Goal: Task Accomplishment & Management: Use online tool/utility

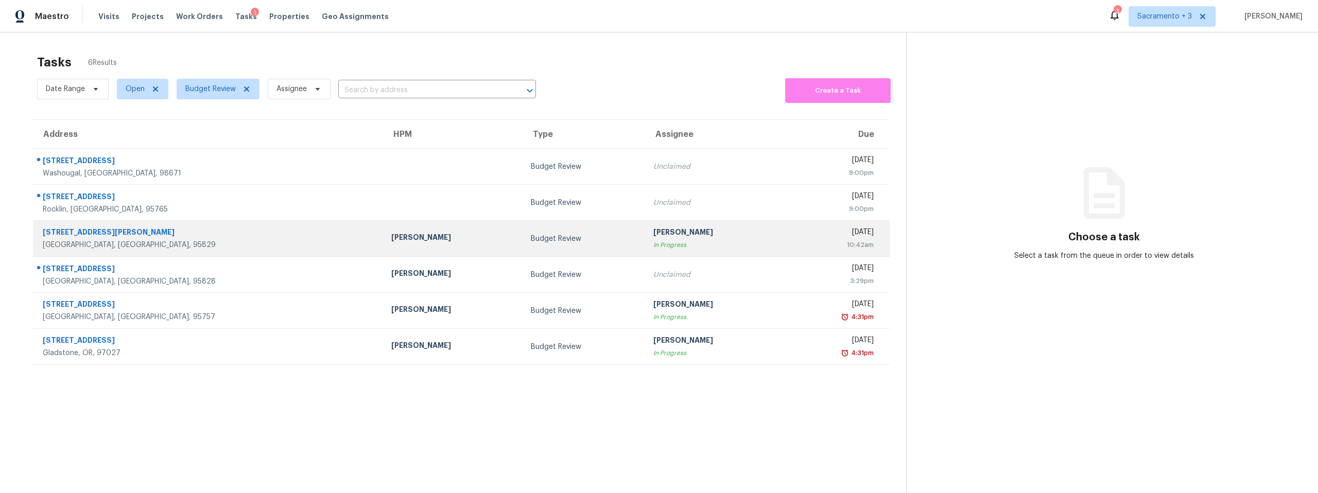
click at [124, 238] on div "[STREET_ADDRESS][PERSON_NAME]" at bounding box center [209, 233] width 332 height 13
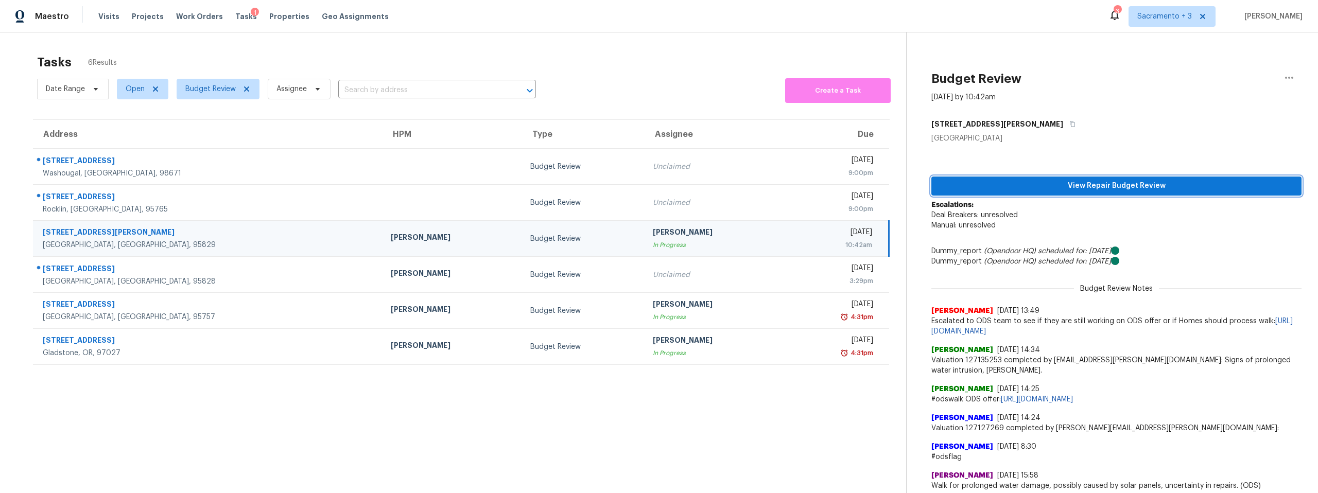
click at [1087, 182] on span "View Repair Budget Review" at bounding box center [1117, 186] width 354 height 13
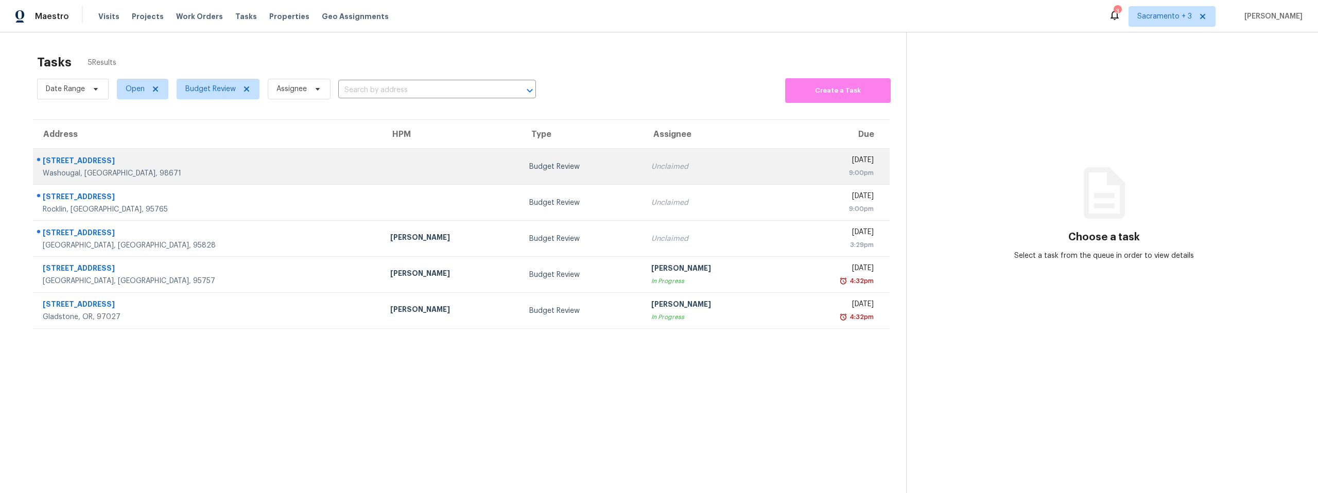
click at [71, 161] on div "[STREET_ADDRESS]" at bounding box center [208, 161] width 331 height 13
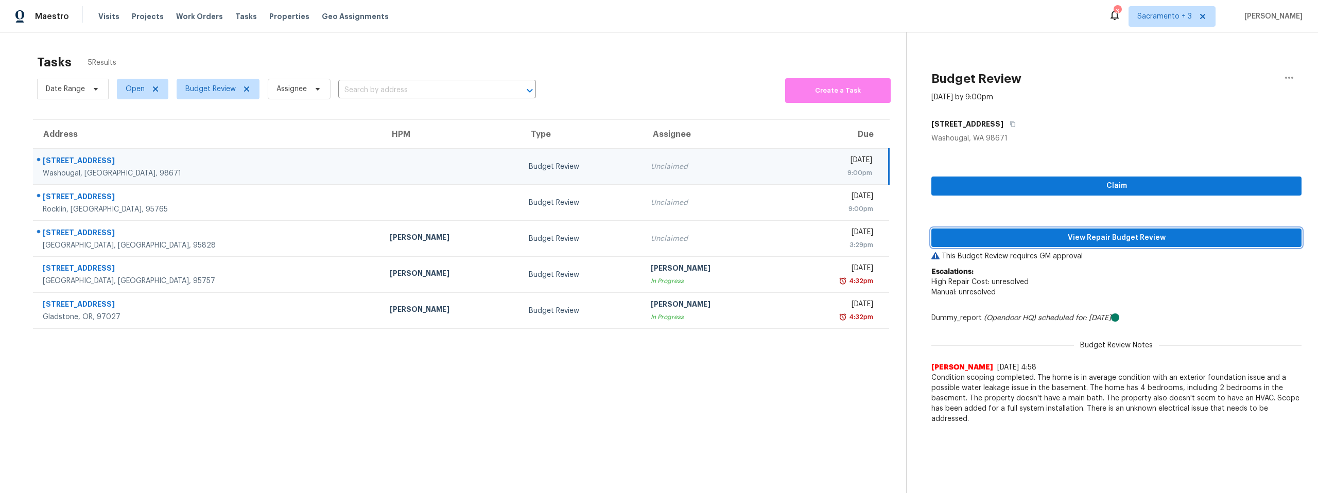
click at [1130, 234] on span "View Repair Budget Review" at bounding box center [1117, 238] width 354 height 13
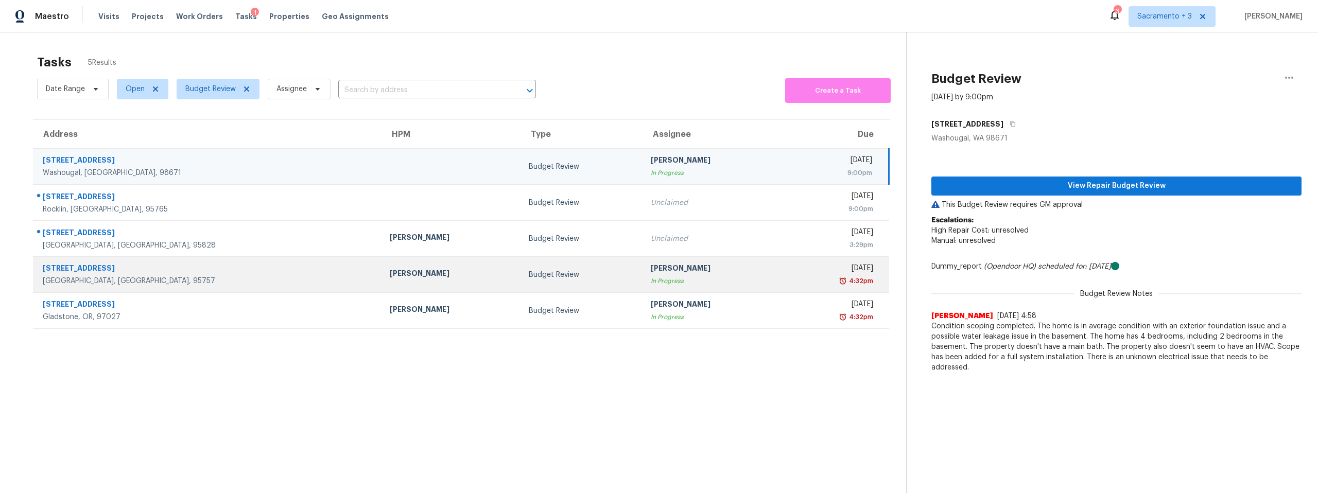
click at [97, 270] on div "[STREET_ADDRESS]" at bounding box center [208, 269] width 331 height 13
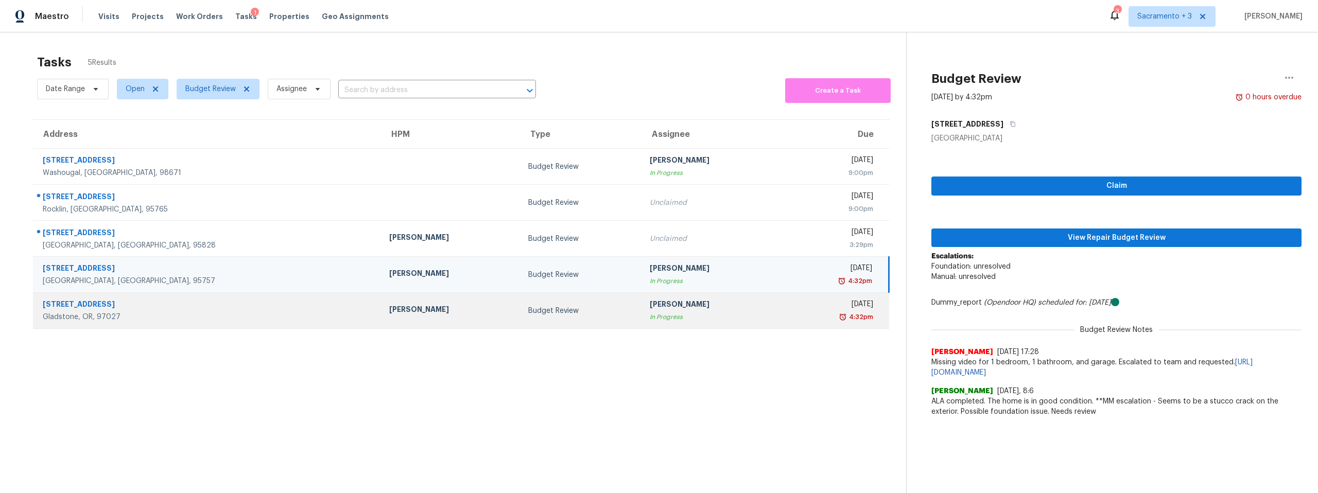
click at [93, 310] on div "[STREET_ADDRESS]" at bounding box center [208, 305] width 330 height 13
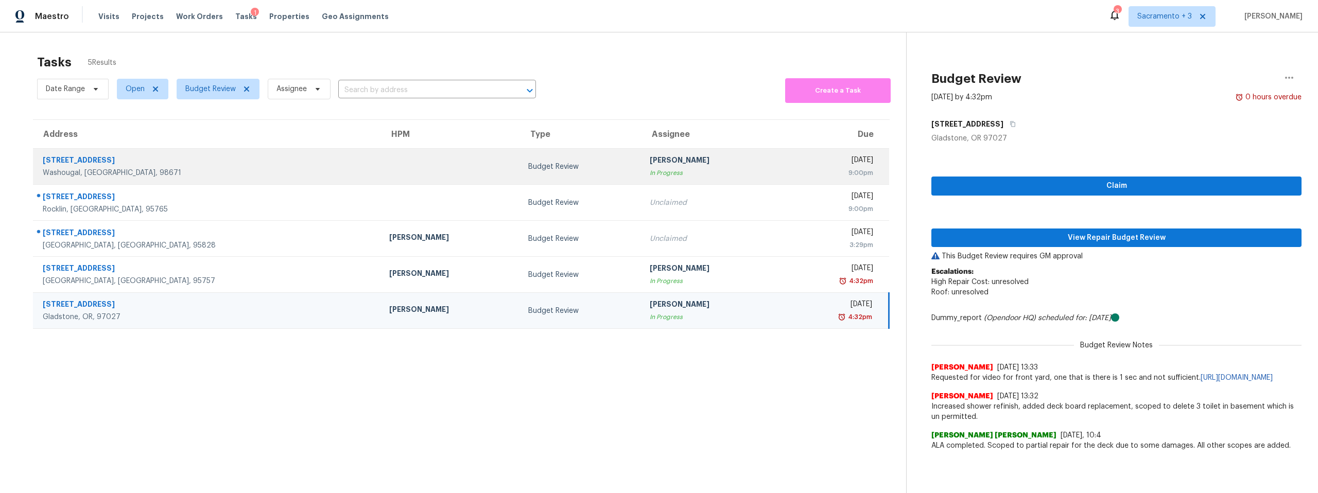
click at [91, 169] on div "Washougal, [GEOGRAPHIC_DATA], 98671" at bounding box center [208, 173] width 330 height 10
